Goal: Task Accomplishment & Management: Manage account settings

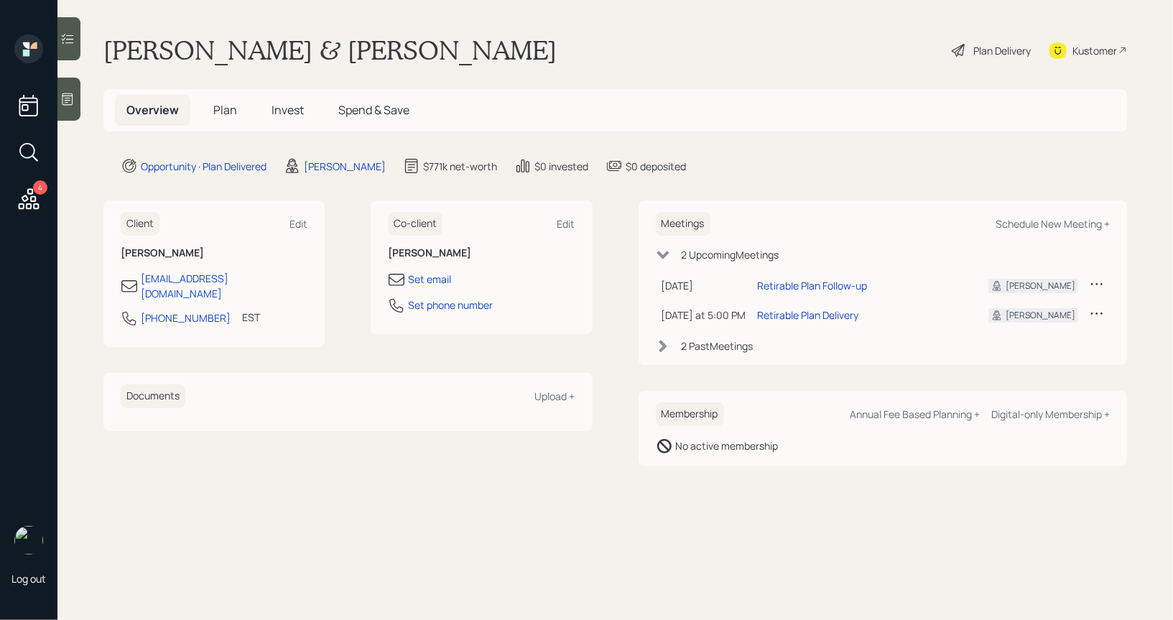
click at [1004, 47] on div "Plan Delivery" at bounding box center [1001, 50] width 57 height 15
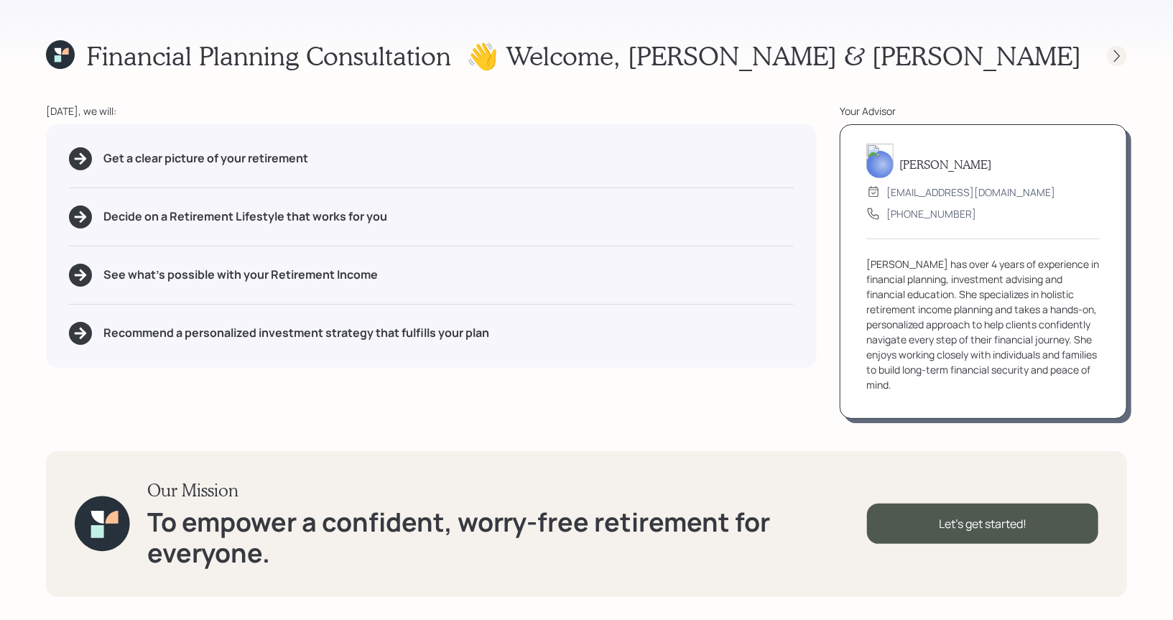
click at [1115, 55] on icon at bounding box center [1117, 56] width 14 height 14
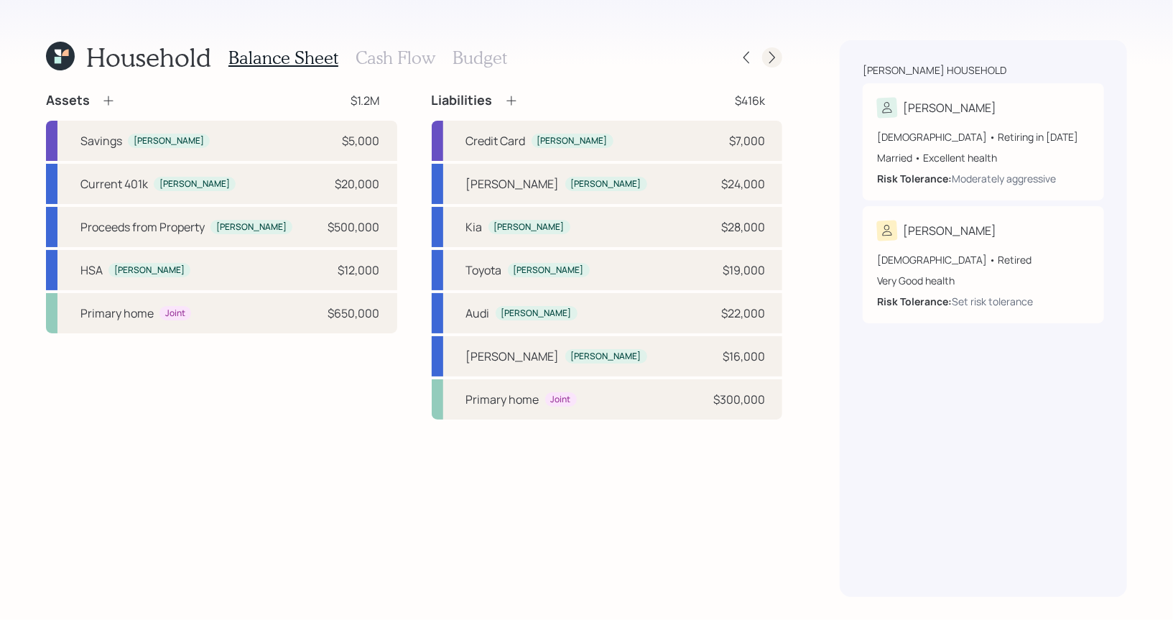
click at [771, 57] on icon at bounding box center [772, 57] width 14 height 14
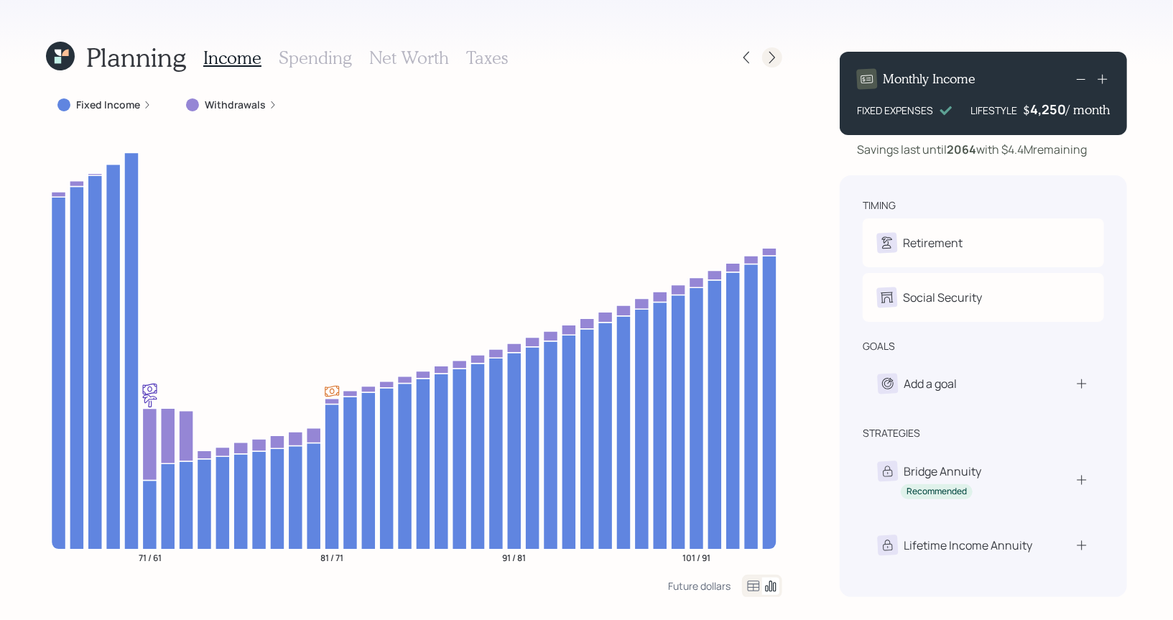
click at [777, 54] on icon at bounding box center [772, 57] width 14 height 14
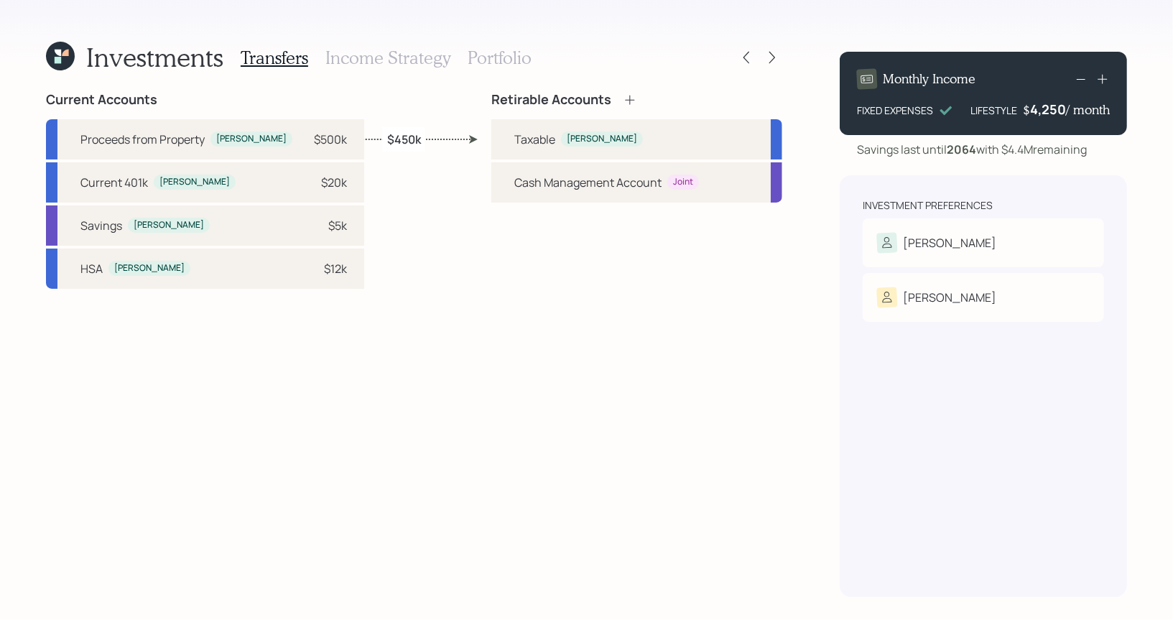
click at [777, 54] on icon at bounding box center [772, 57] width 14 height 14
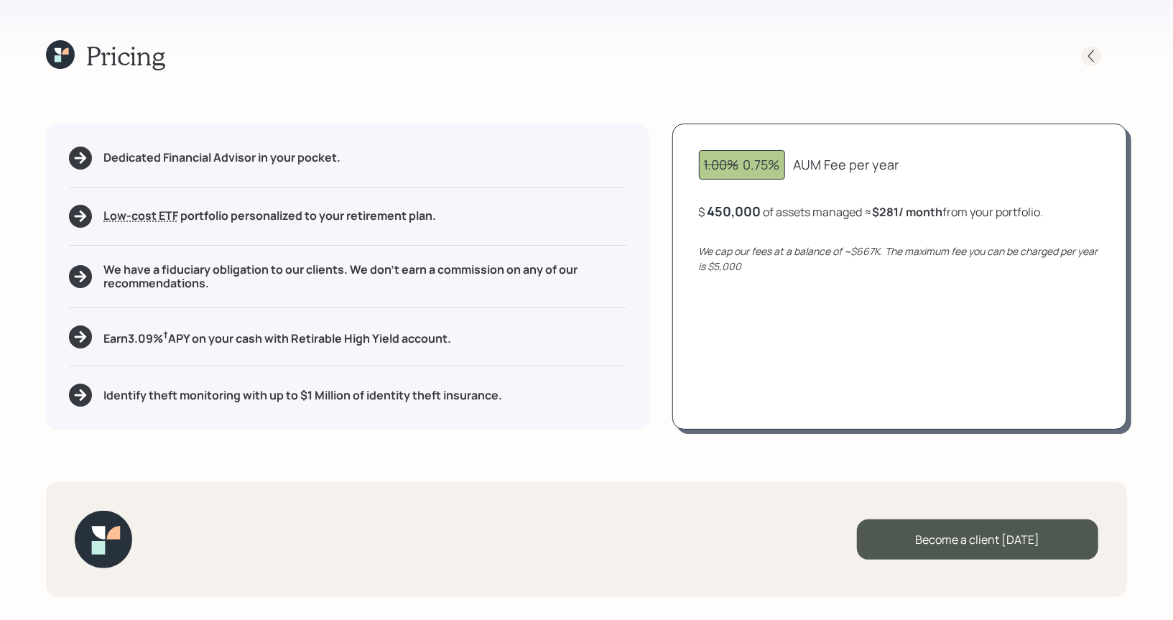
click at [1090, 56] on icon at bounding box center [1091, 56] width 14 height 14
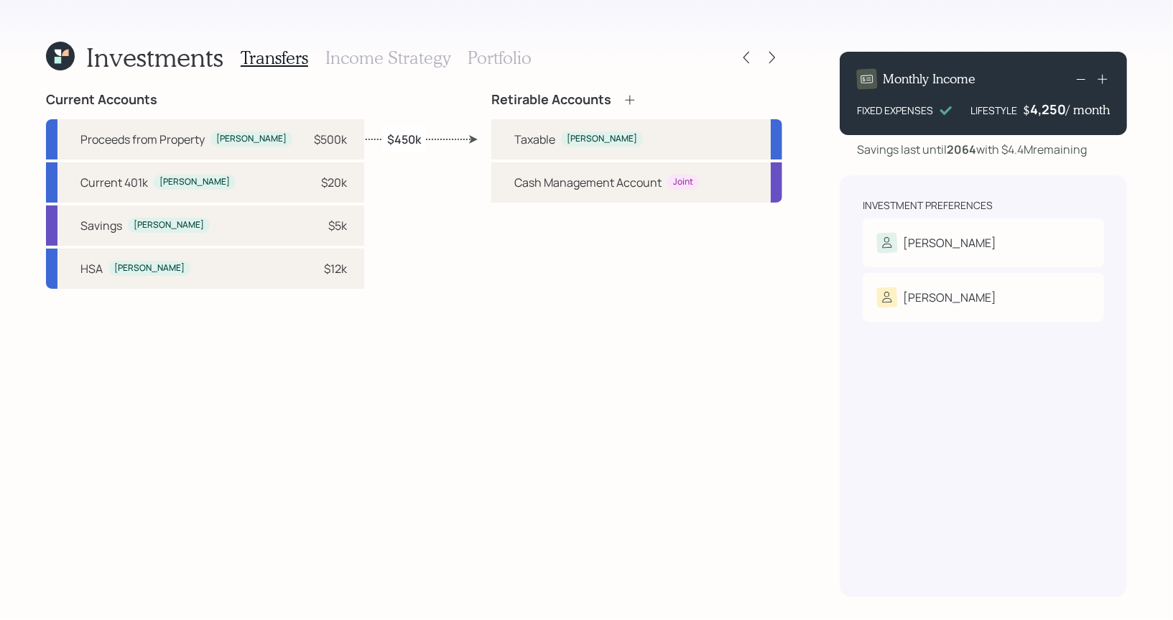
click at [507, 55] on h3 "Portfolio" at bounding box center [500, 57] width 64 height 21
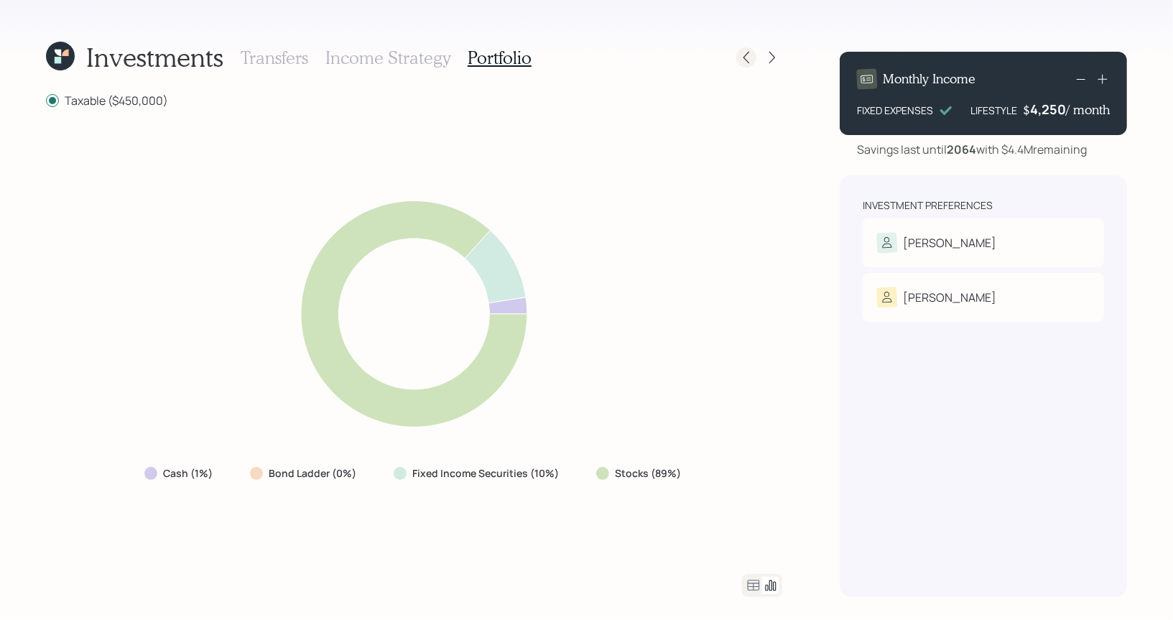
click at [749, 61] on icon at bounding box center [746, 57] width 14 height 14
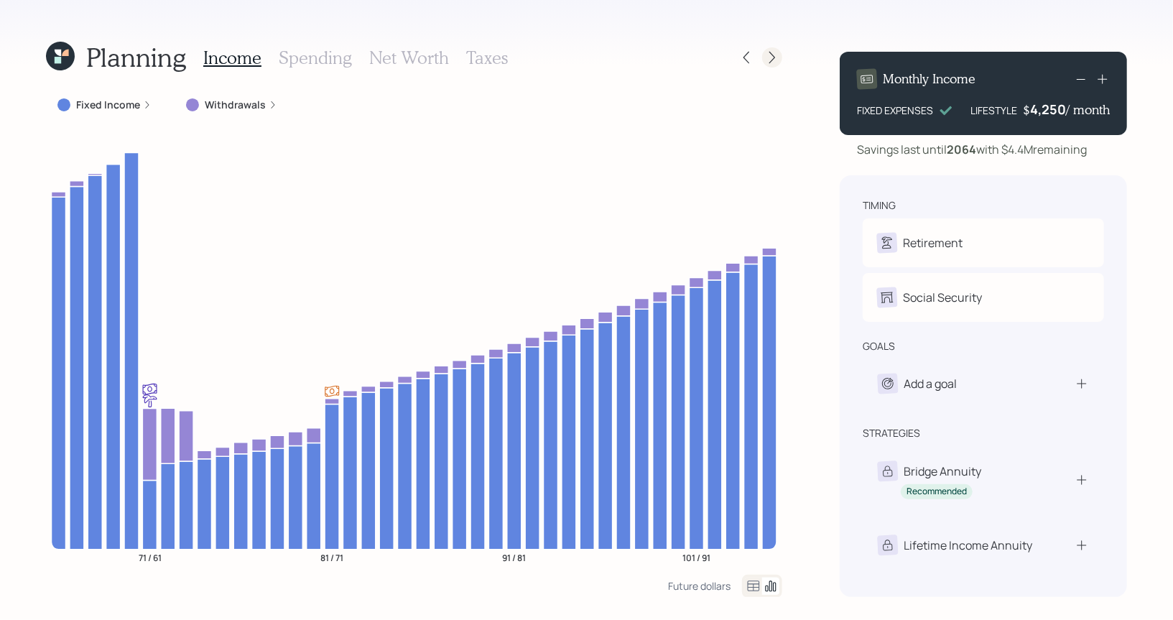
click at [774, 62] on icon at bounding box center [772, 57] width 14 height 14
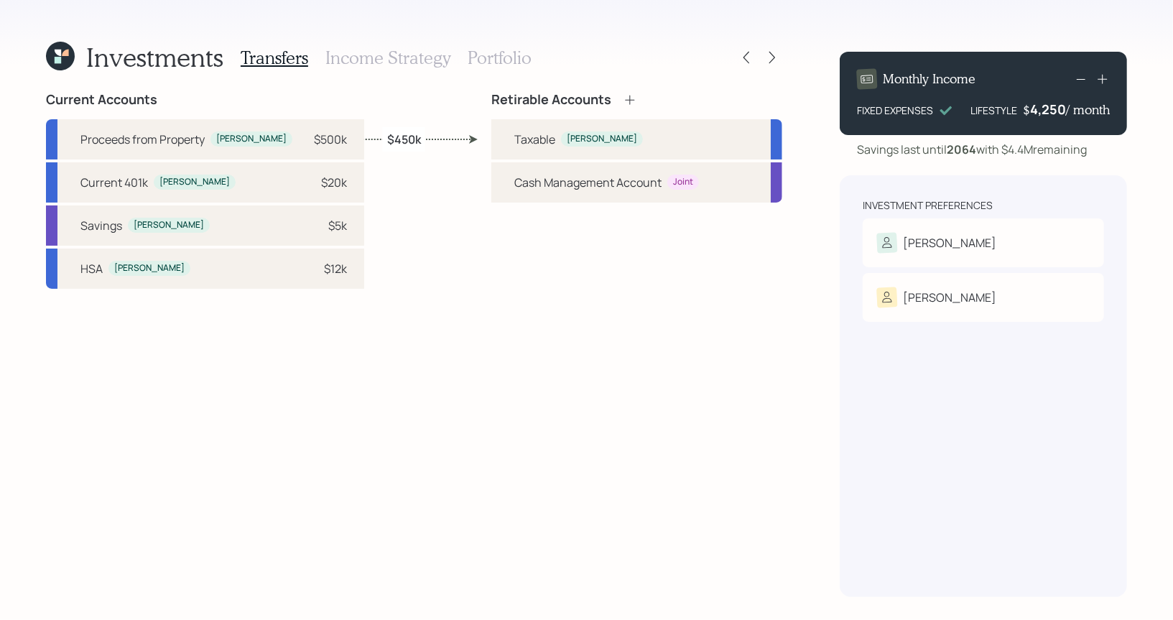
click at [373, 55] on h3 "Income Strategy" at bounding box center [387, 57] width 125 height 21
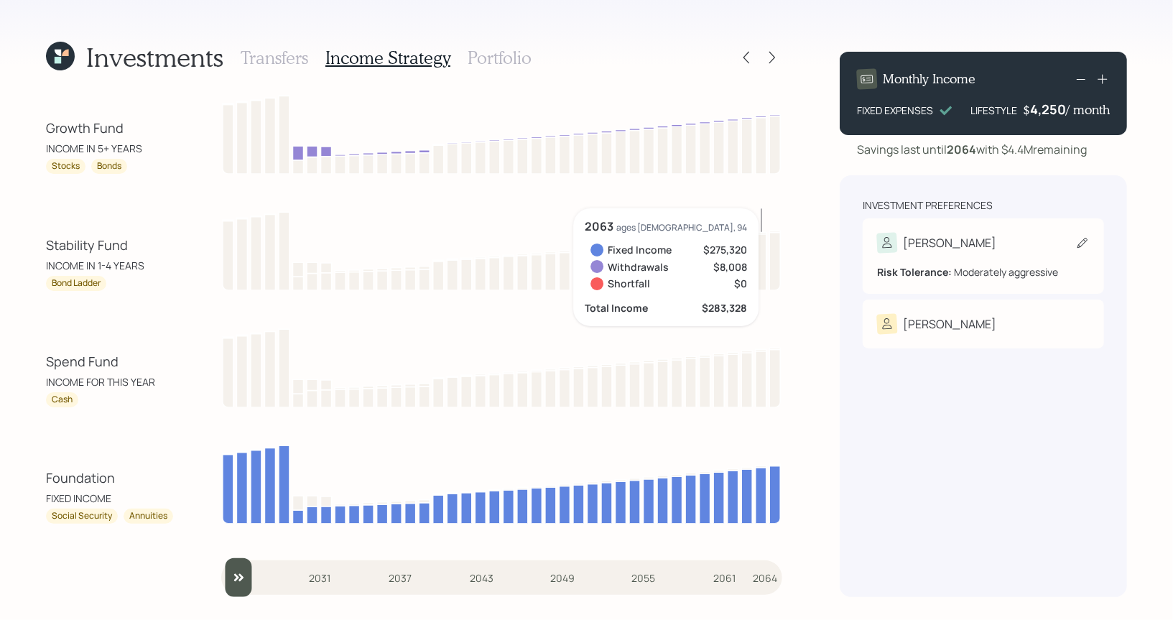
click at [991, 240] on div "[PERSON_NAME]" at bounding box center [983, 243] width 213 height 20
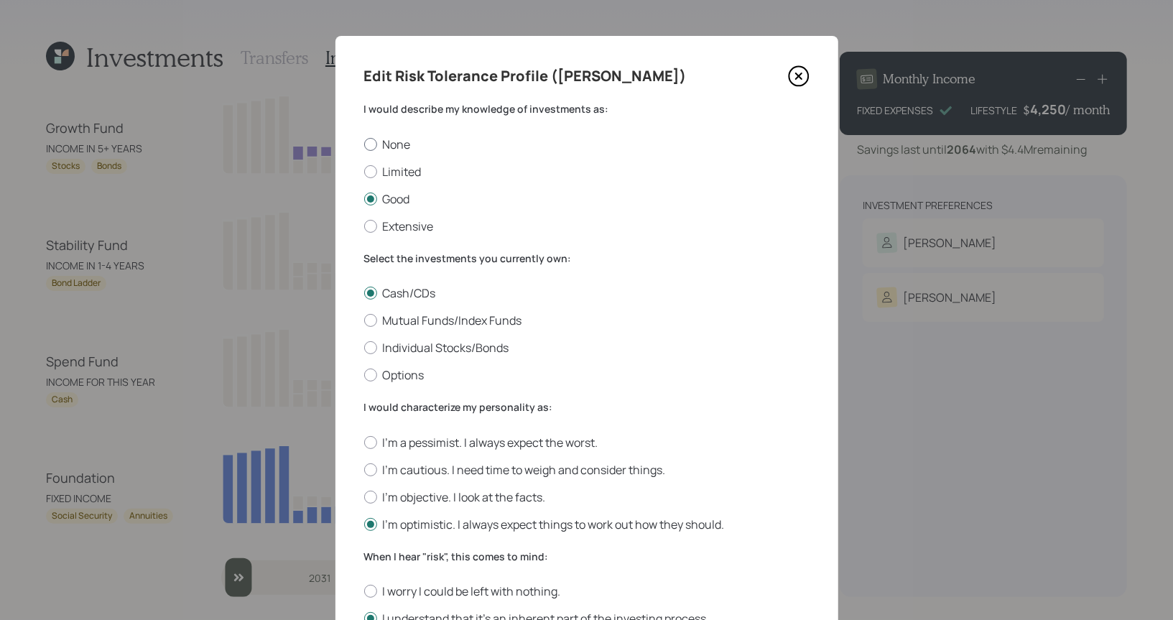
click at [369, 147] on div at bounding box center [370, 144] width 13 height 13
click at [364, 144] on input "None" at bounding box center [363, 144] width 1 height 1
radio input "true"
click at [371, 440] on div at bounding box center [370, 442] width 13 height 13
click at [364, 442] on input "I'm a pessimist. I always expect the worst." at bounding box center [363, 442] width 1 height 1
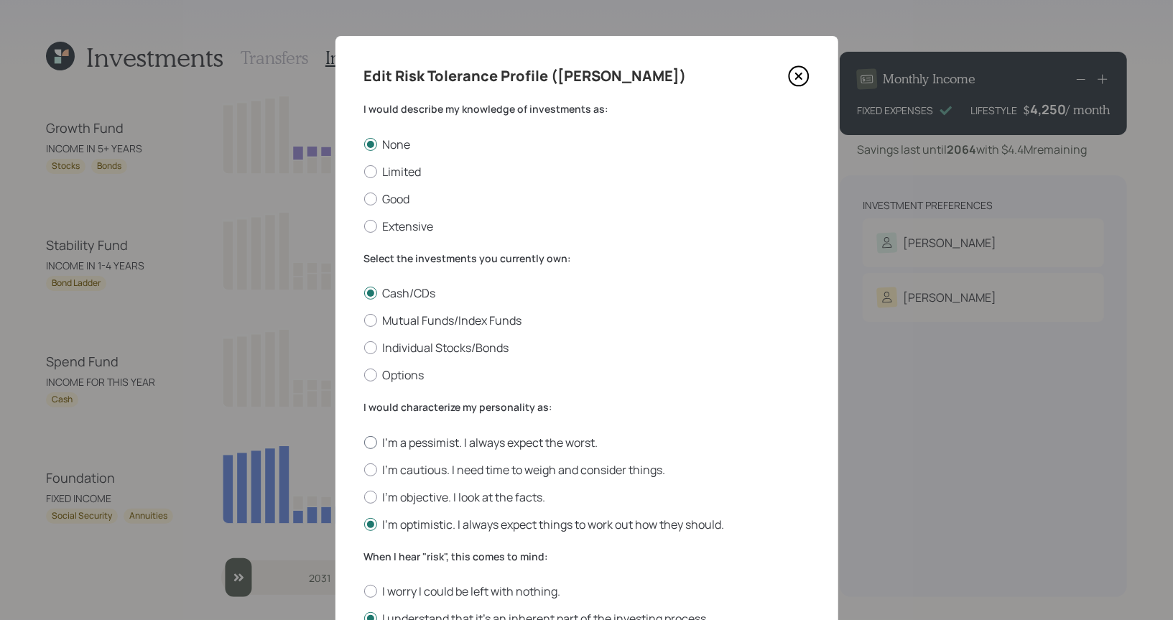
radio input "true"
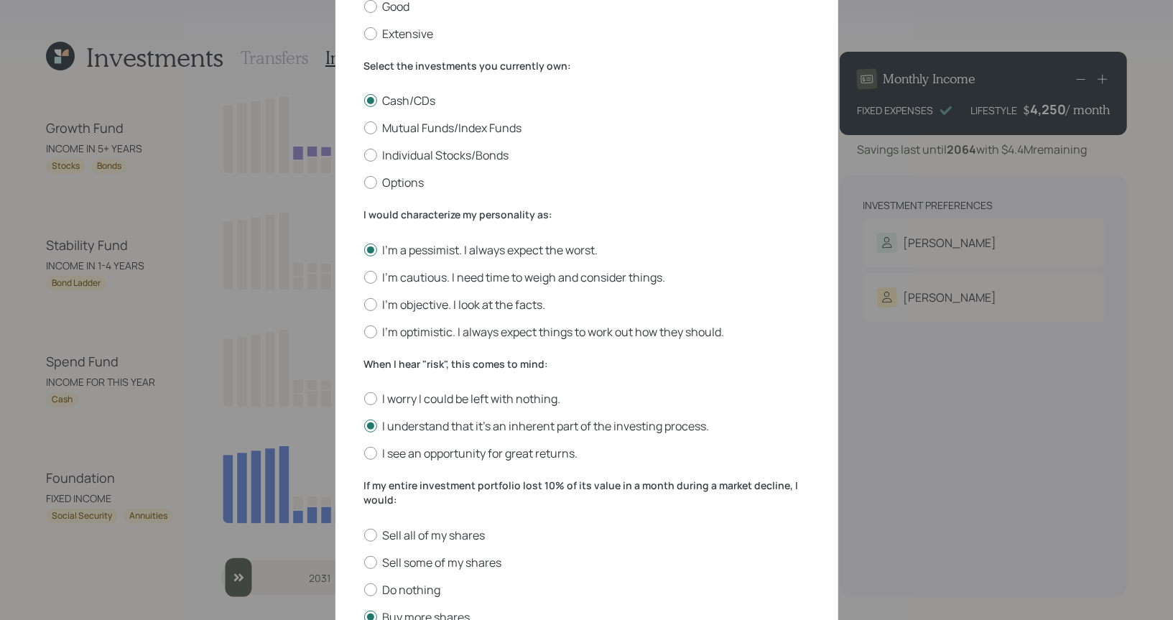
scroll to position [249, 0]
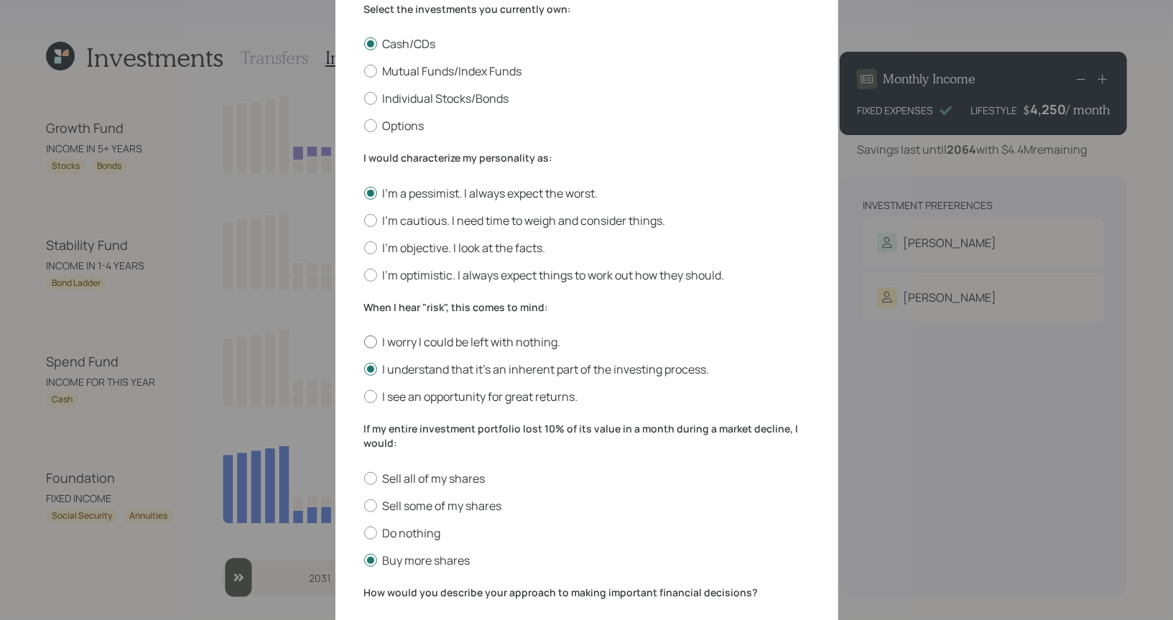
click at [374, 343] on div at bounding box center [370, 341] width 13 height 13
click at [364, 343] on input "I worry I could be left with nothing." at bounding box center [363, 342] width 1 height 1
radio input "true"
click at [371, 473] on label "Sell all of my shares" at bounding box center [586, 479] width 445 height 16
click at [364, 478] on input "Sell all of my shares" at bounding box center [363, 478] width 1 height 1
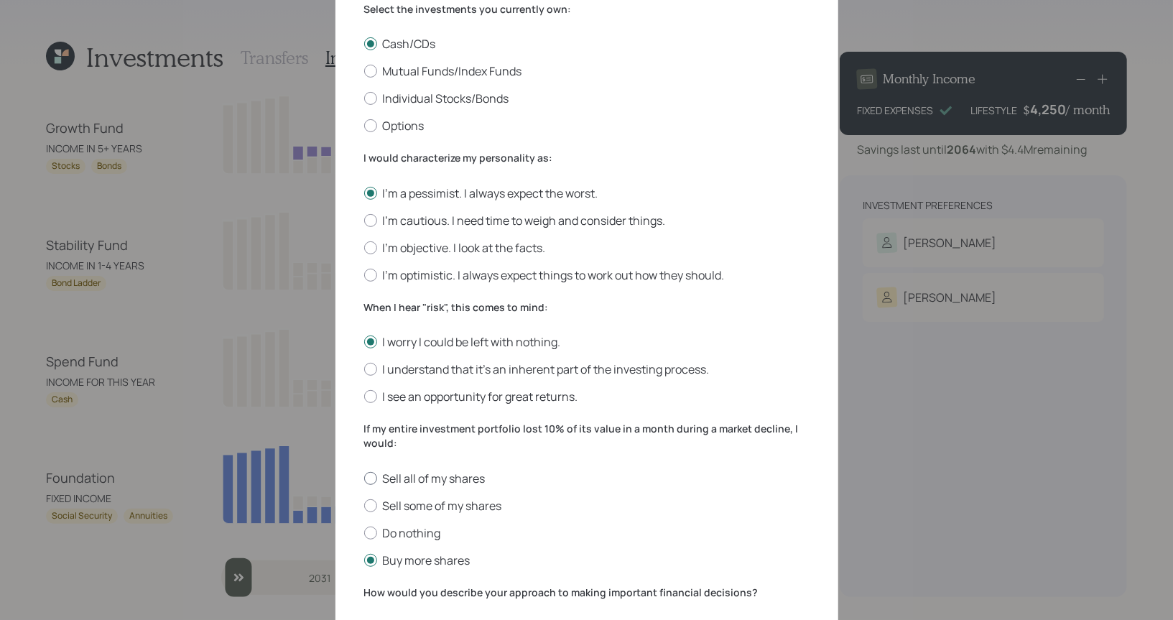
radio input "true"
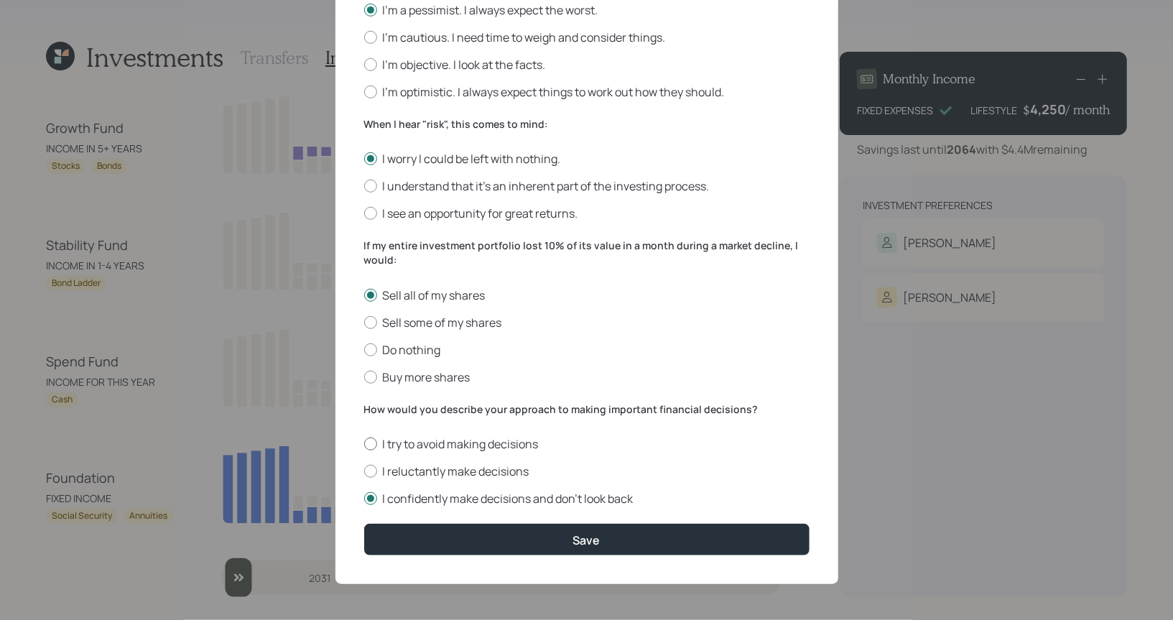
click at [370, 448] on div at bounding box center [370, 443] width 13 height 13
click at [364, 445] on input "I try to avoid making decisions" at bounding box center [363, 444] width 1 height 1
radio input "true"
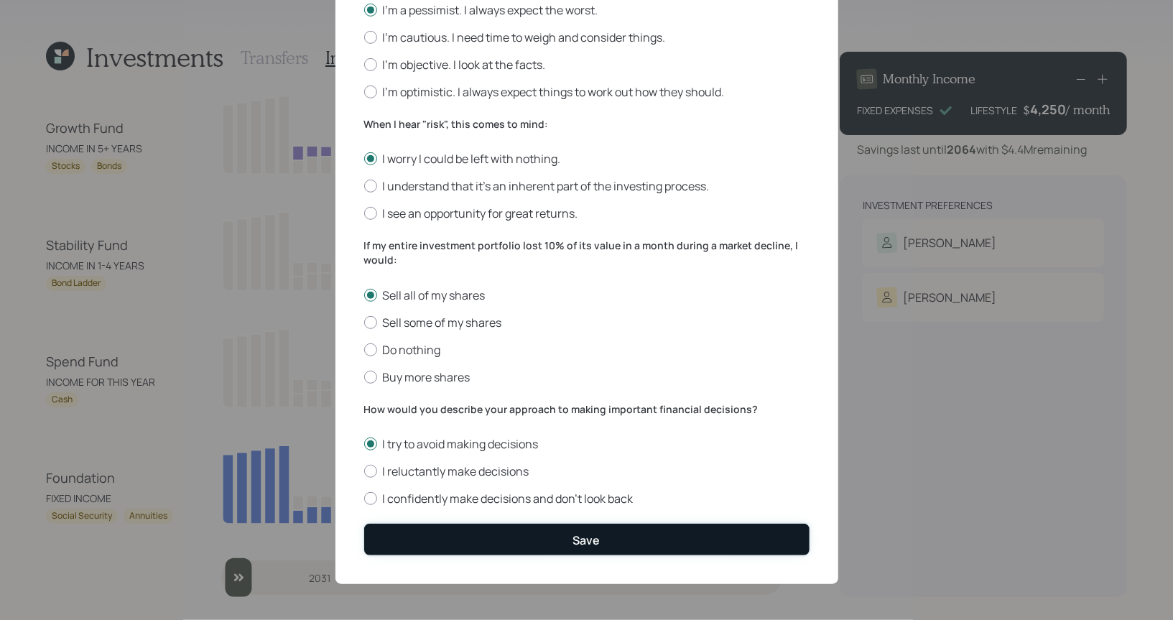
click at [443, 537] on button "Save" at bounding box center [586, 539] width 445 height 31
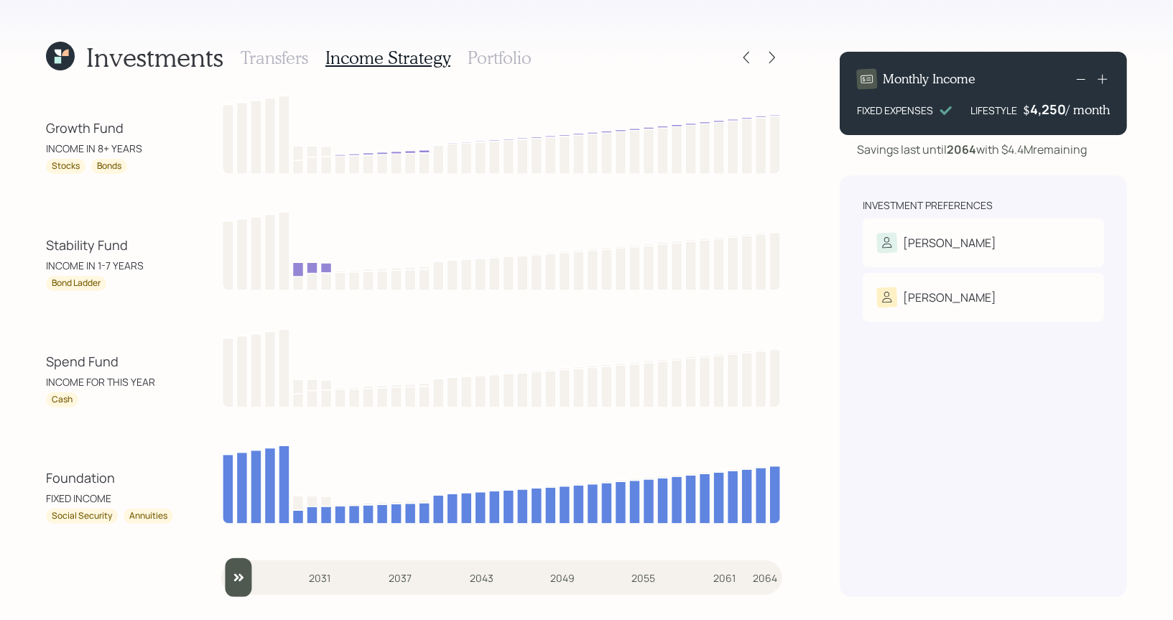
click at [486, 55] on h3 "Portfolio" at bounding box center [500, 57] width 64 height 21
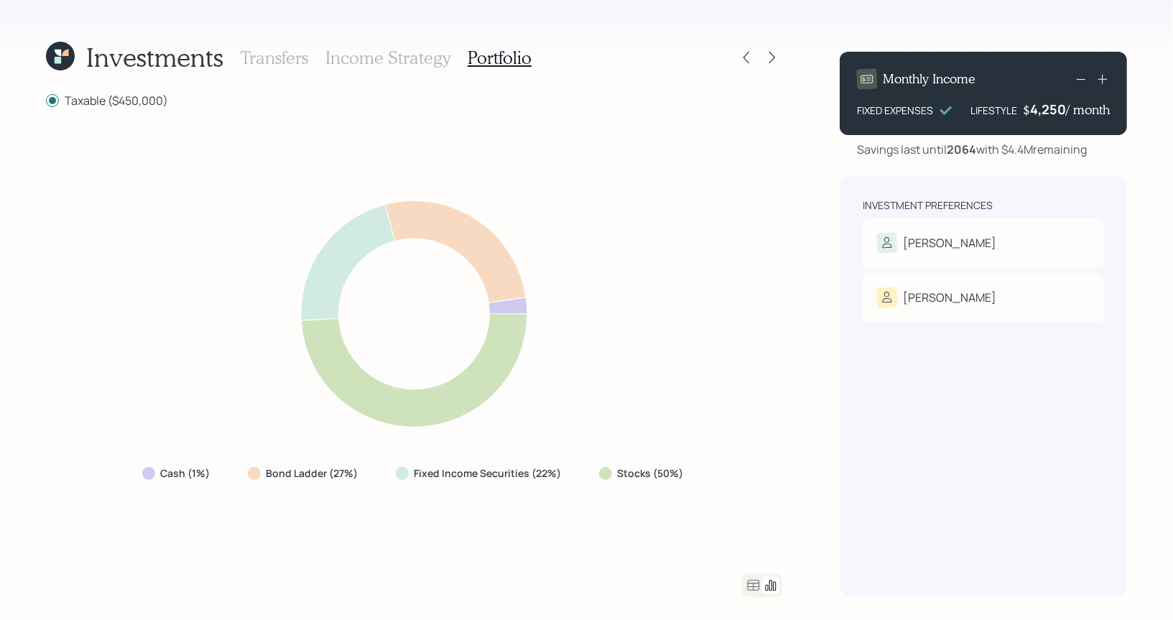
click at [394, 60] on h3 "Income Strategy" at bounding box center [387, 57] width 125 height 21
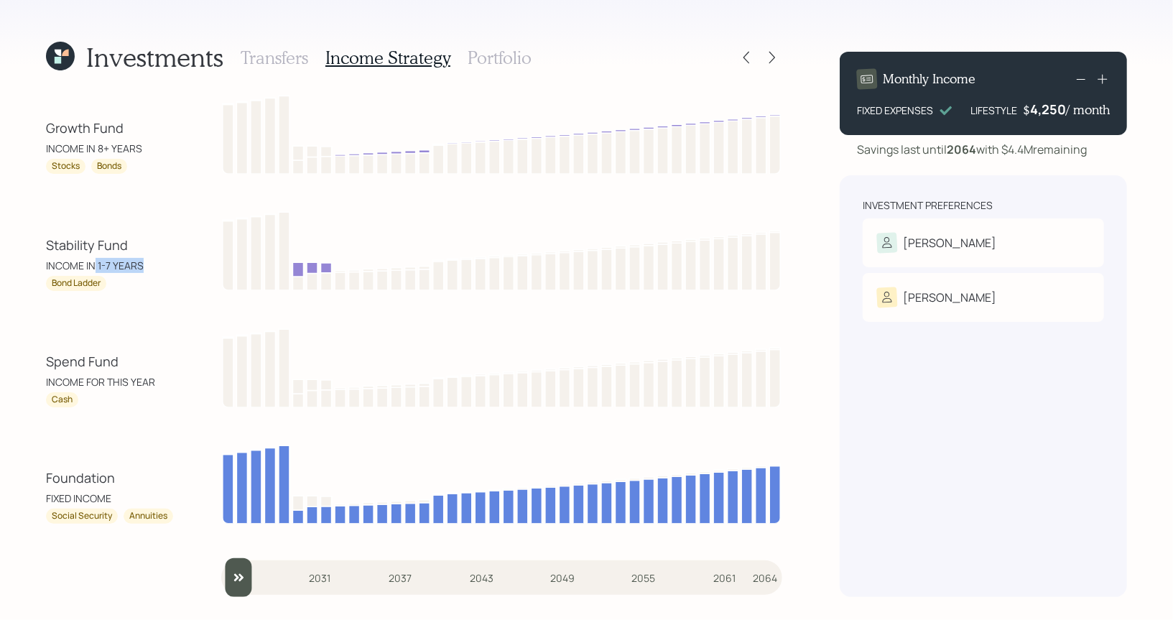
drag, startPoint x: 92, startPoint y: 270, endPoint x: 157, endPoint y: 267, distance: 65.4
click at [157, 267] on div "INCOME IN 1-7 YEARS" at bounding box center [110, 265] width 129 height 15
click at [509, 55] on h3 "Portfolio" at bounding box center [500, 57] width 64 height 21
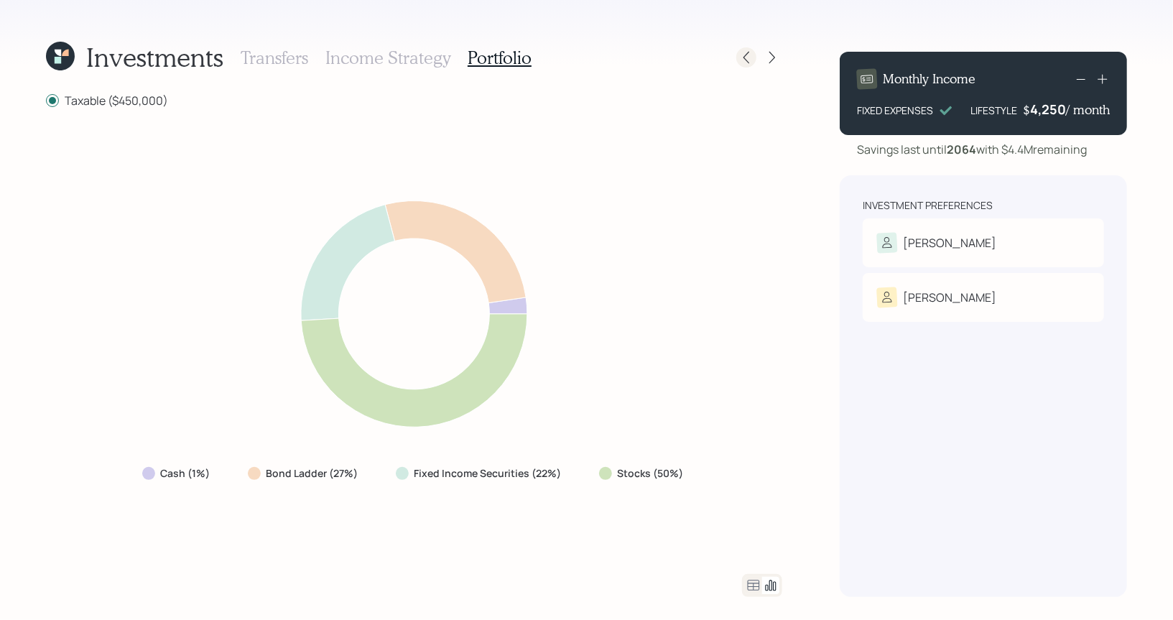
click at [752, 57] on icon at bounding box center [746, 57] width 14 height 14
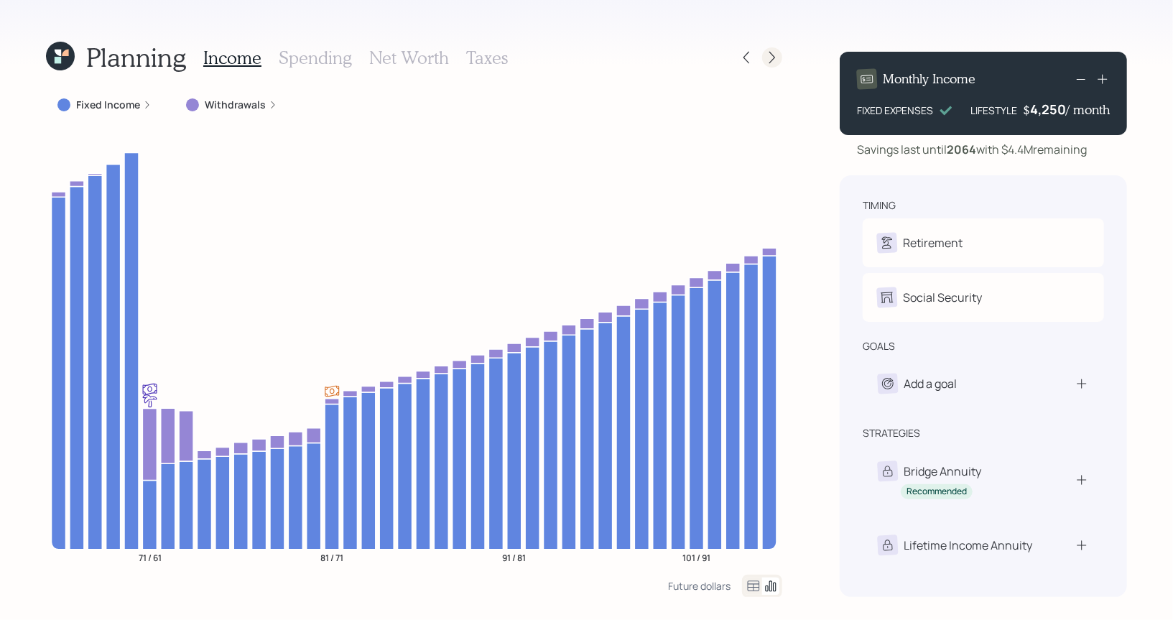
click at [777, 51] on icon at bounding box center [772, 57] width 14 height 14
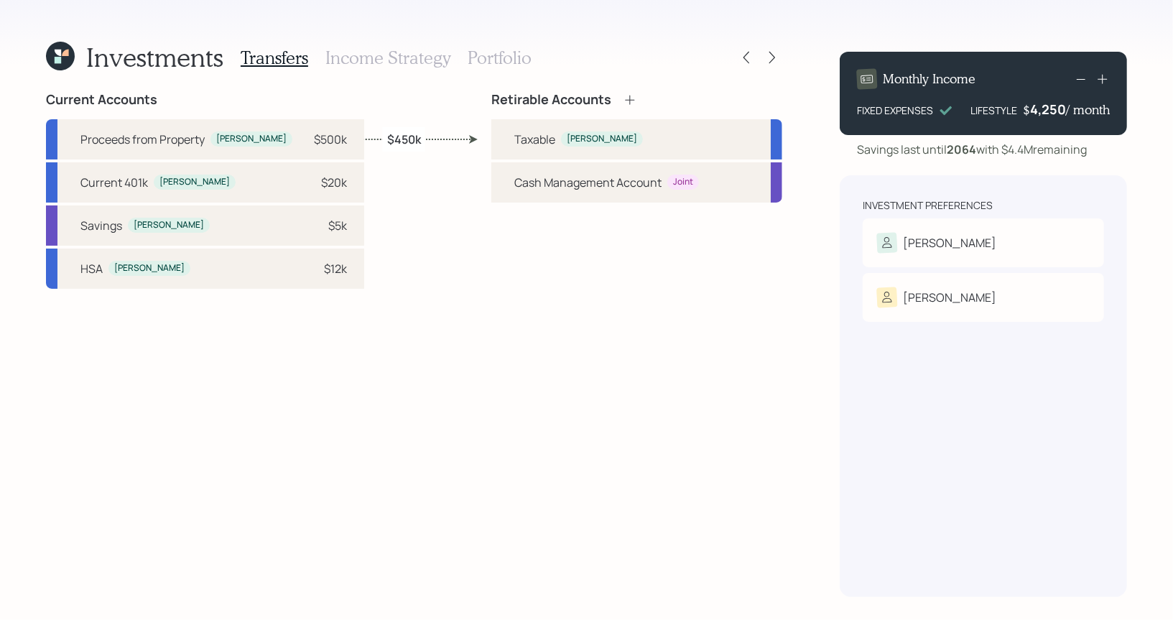
click at [496, 55] on h3 "Portfolio" at bounding box center [500, 57] width 64 height 21
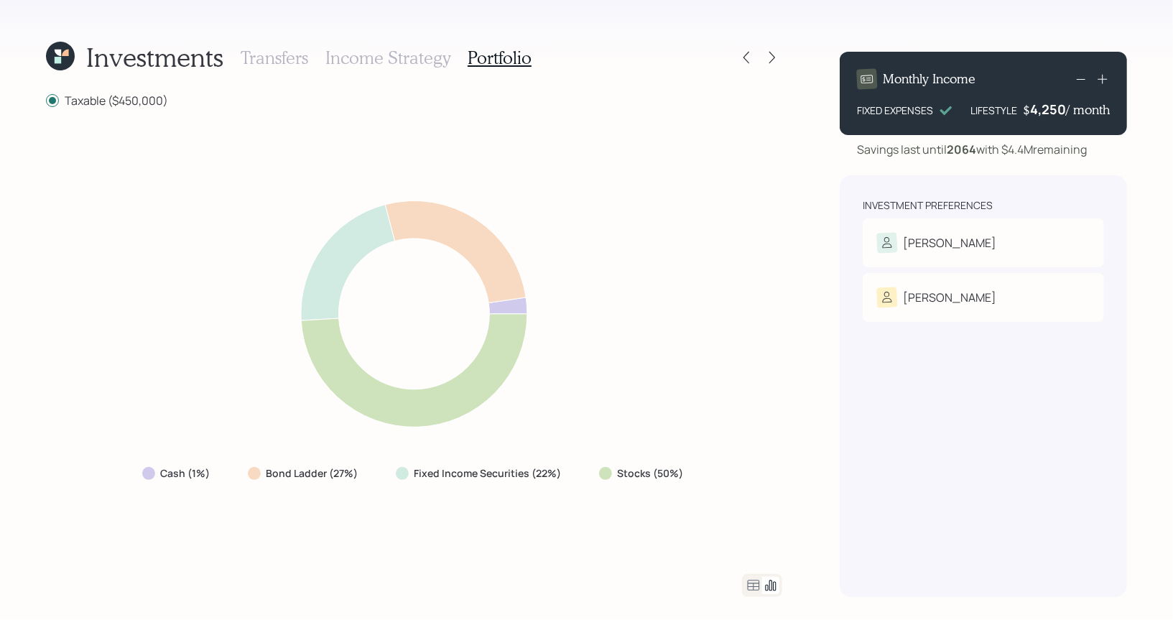
click at [362, 59] on h3 "Income Strategy" at bounding box center [387, 57] width 125 height 21
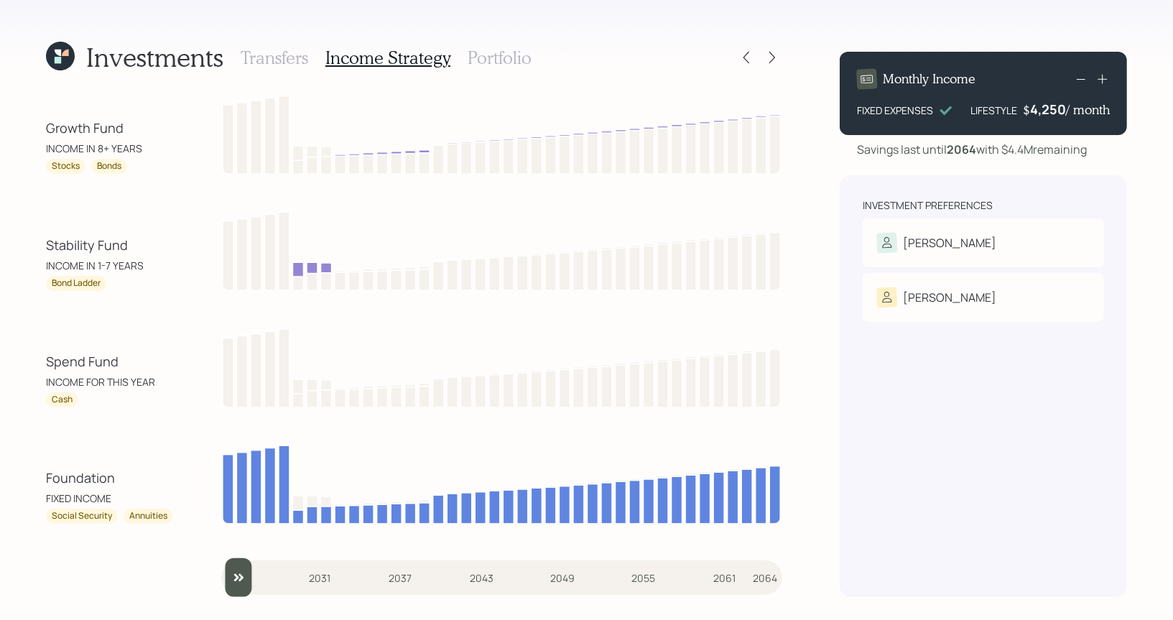
click at [501, 53] on h3 "Portfolio" at bounding box center [500, 57] width 64 height 21
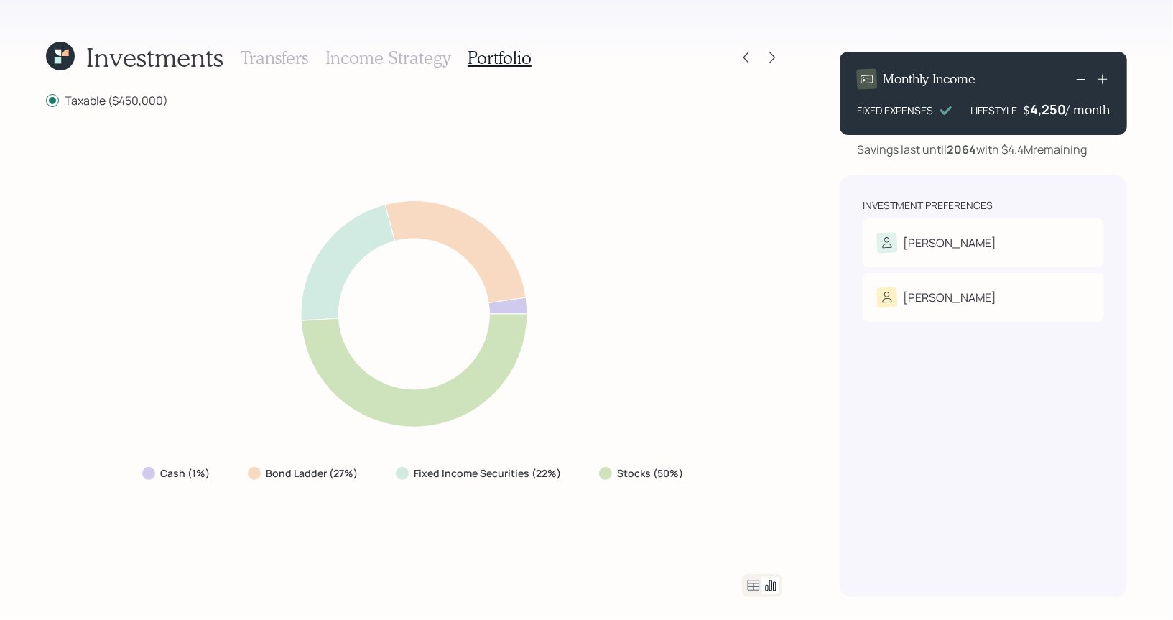
click at [753, 585] on icon at bounding box center [753, 585] width 17 height 17
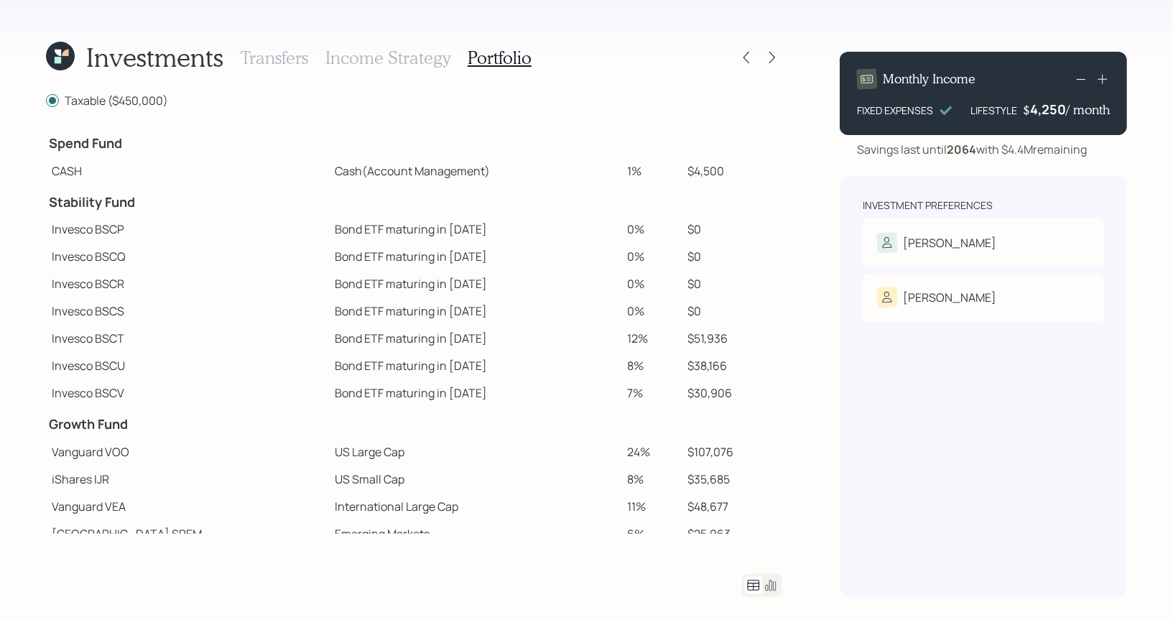
scroll to position [262, 0]
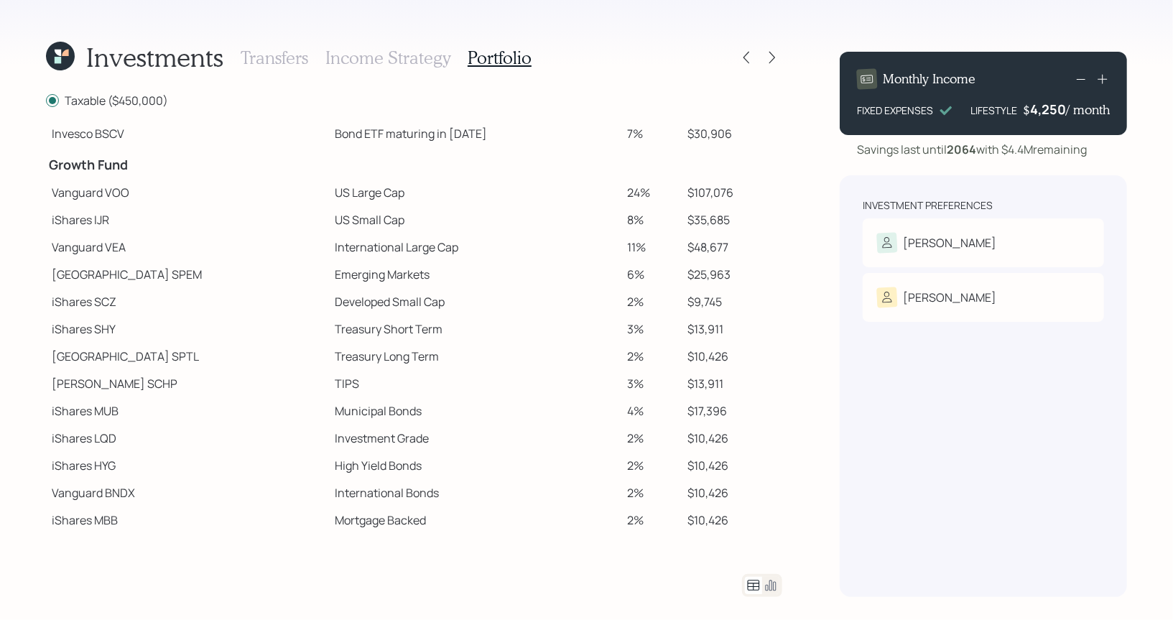
click at [388, 52] on h3 "Income Strategy" at bounding box center [387, 57] width 125 height 21
